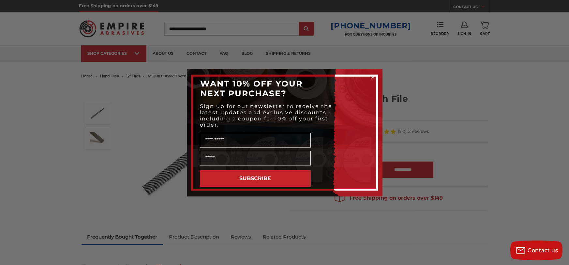
drag, startPoint x: 426, startPoint y: 100, endPoint x: 406, endPoint y: 95, distance: 21.3
click at [426, 100] on div "Close dialog WANT 10% OFF YOUR NEXT PURCHASE? Sign up for our newsletter to rec…" at bounding box center [284, 132] width 569 height 265
click at [373, 77] on icon "Close dialog" at bounding box center [372, 77] width 3 height 3
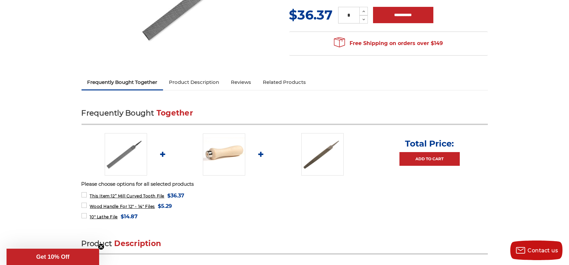
scroll to position [156, 0]
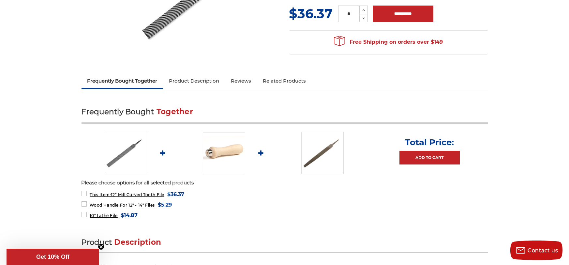
click at [128, 147] on img at bounding box center [126, 153] width 42 height 42
click at [314, 147] on img at bounding box center [322, 153] width 42 height 42
